Goal: Obtain resource: Obtain resource

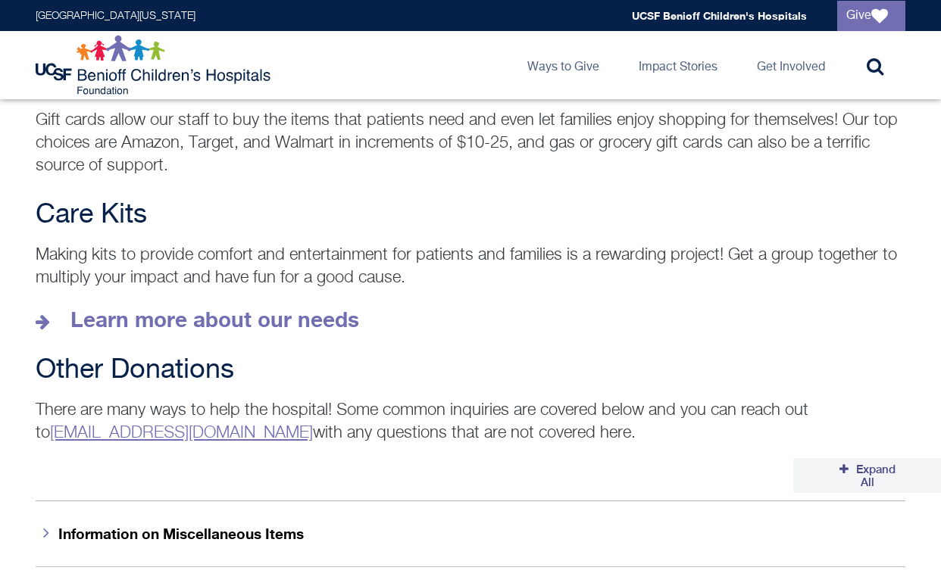
scroll to position [2114, 0]
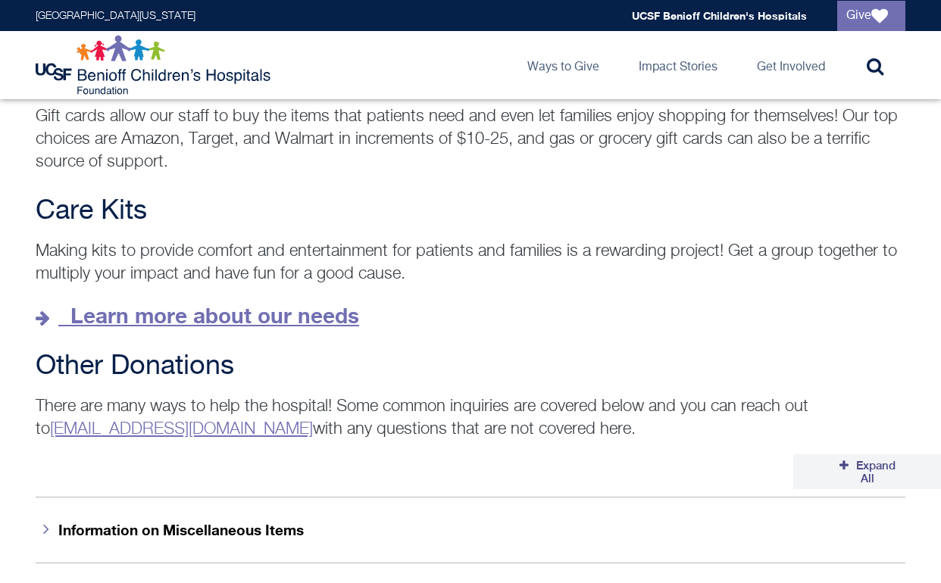
click at [273, 303] on strong "Learn more about our needs" at bounding box center [214, 315] width 289 height 25
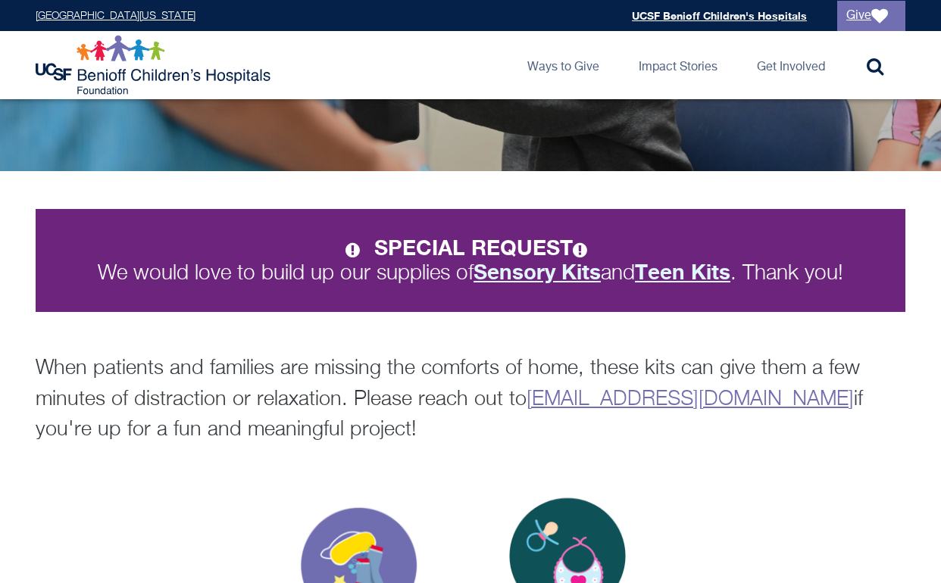
scroll to position [192, 0]
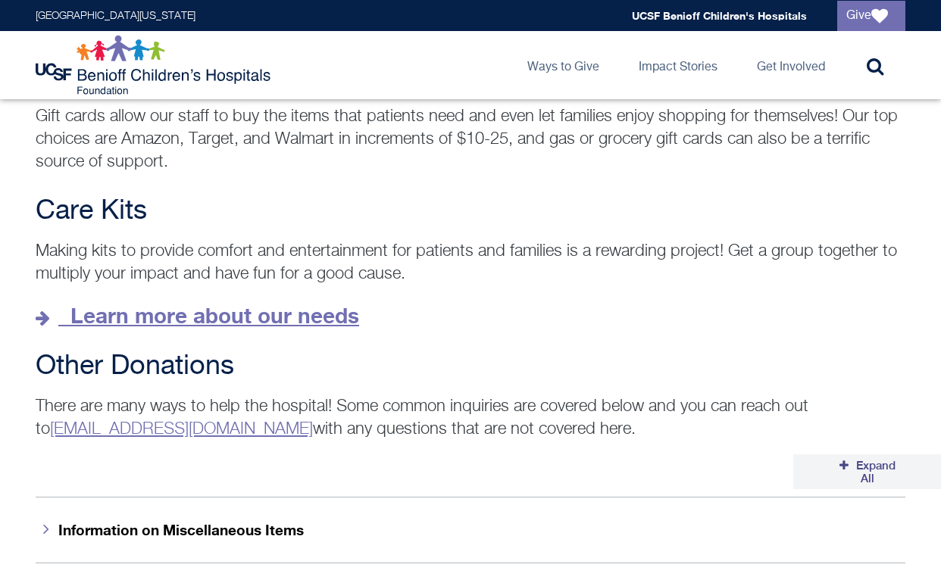
click at [293, 303] on strong "Learn more about our needs" at bounding box center [214, 315] width 289 height 25
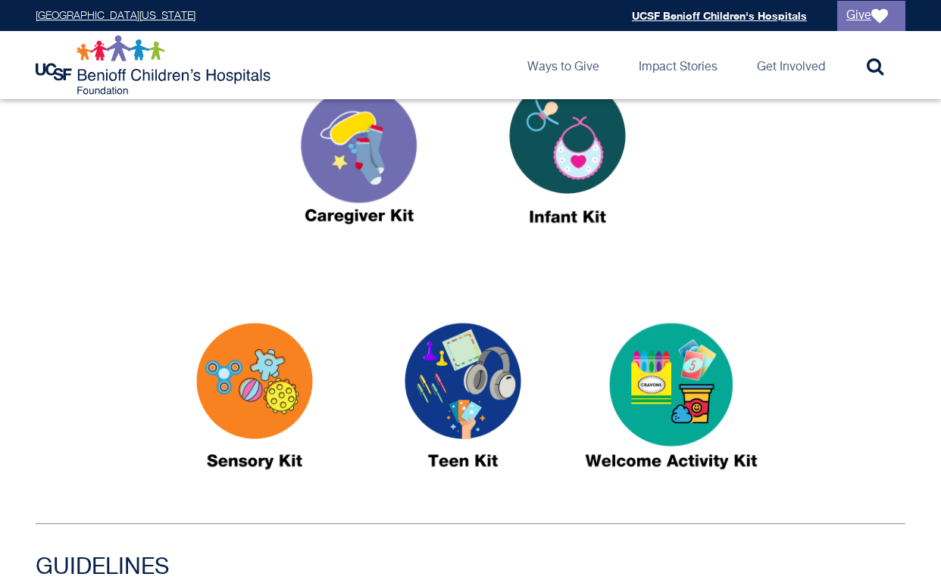
scroll to position [623, 0]
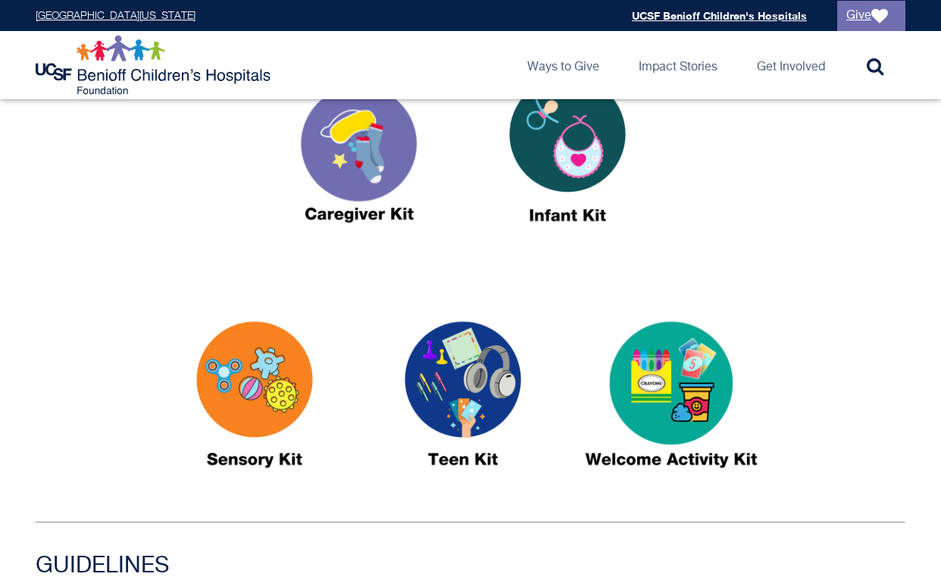
click at [451, 379] on img at bounding box center [462, 401] width 189 height 218
click at [369, 158] on img at bounding box center [358, 156] width 189 height 218
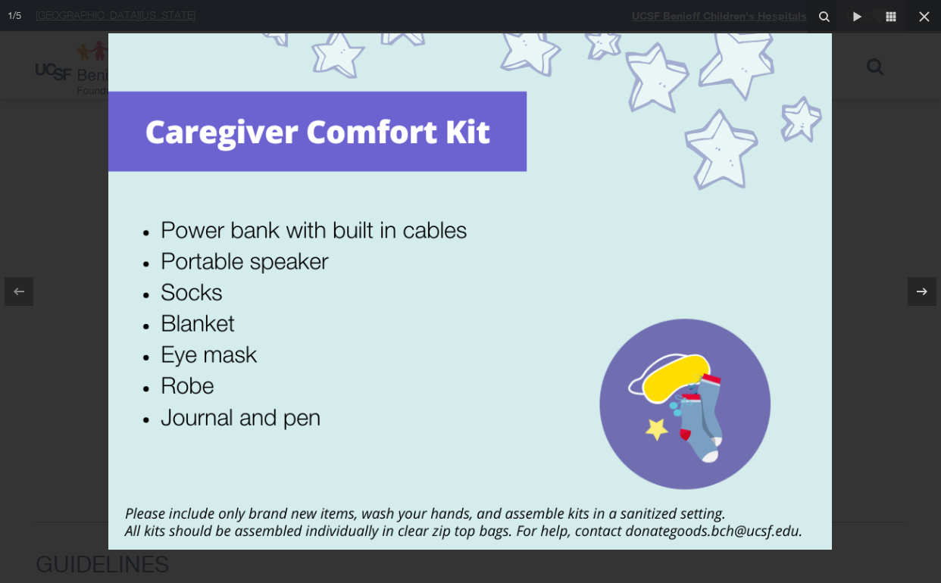
click at [55, 173] on div at bounding box center [470, 291] width 941 height 583
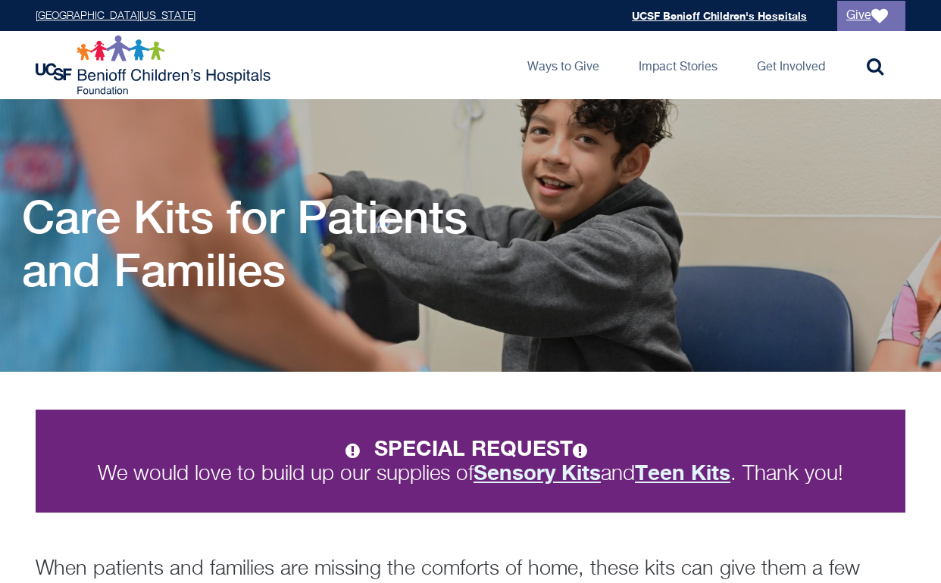
click at [509, 473] on strong "Sensory Kits" at bounding box center [536, 472] width 127 height 25
